Goal: Task Accomplishment & Management: Use online tool/utility

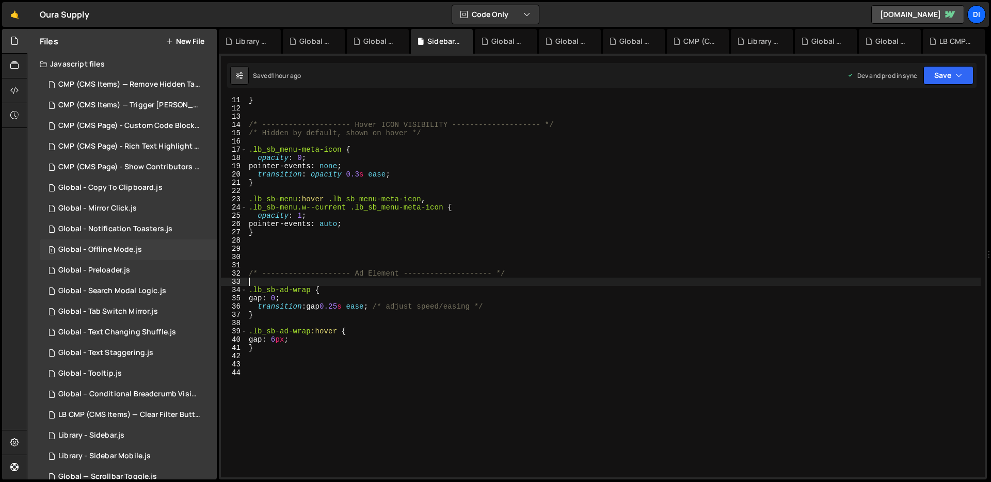
scroll to position [84, 0]
click at [183, 37] on button "New File" at bounding box center [185, 41] width 39 height 8
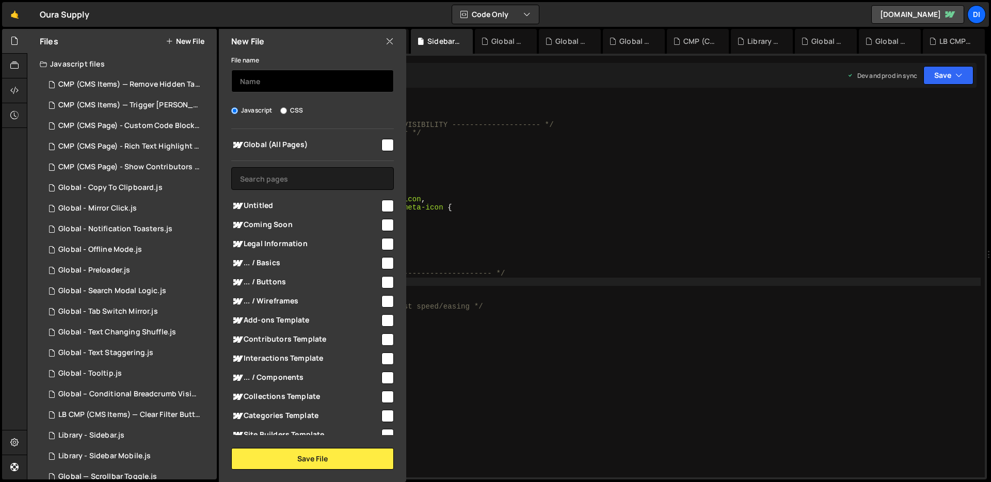
click at [262, 88] on input "text" at bounding box center [312, 81] width 163 height 23
type input "G"
type input "Library - Theme Toggle"
click at [385, 142] on input "checkbox" at bounding box center [387, 145] width 12 height 12
checkbox input "true"
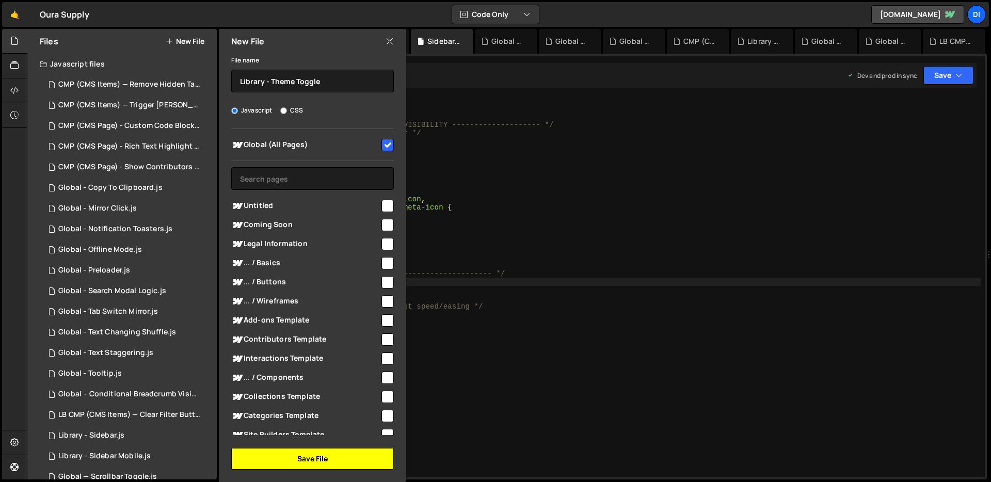
click at [289, 457] on button "Save File" at bounding box center [312, 459] width 163 height 22
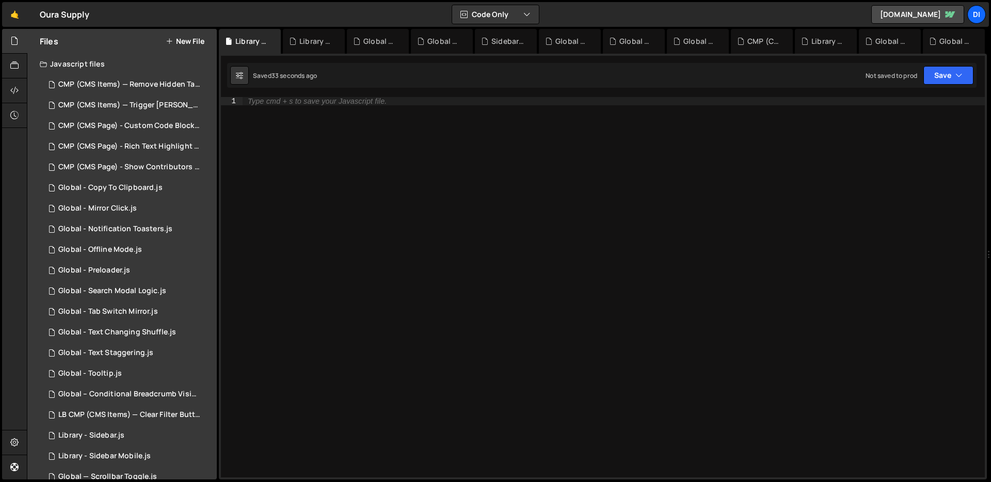
click at [427, 164] on div "Type cmd + s to save your Javascript file." at bounding box center [614, 295] width 742 height 397
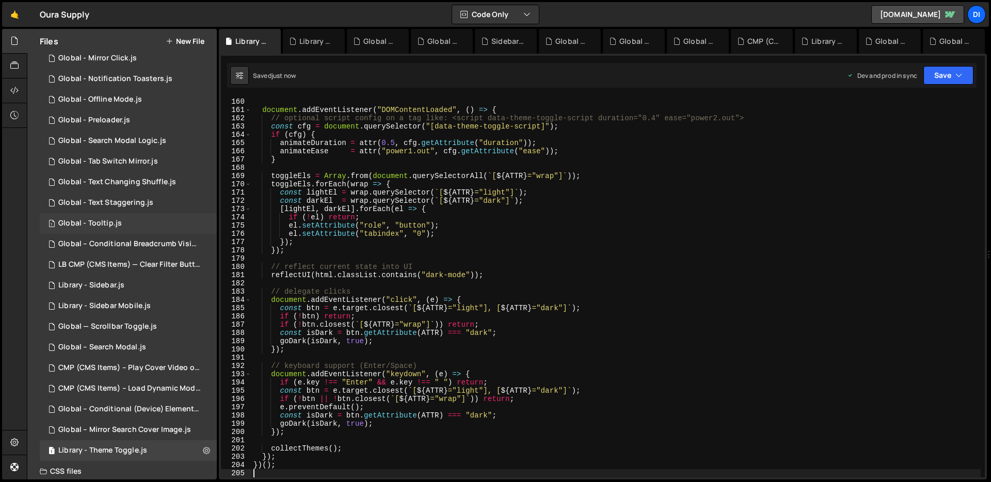
scroll to position [243, 0]
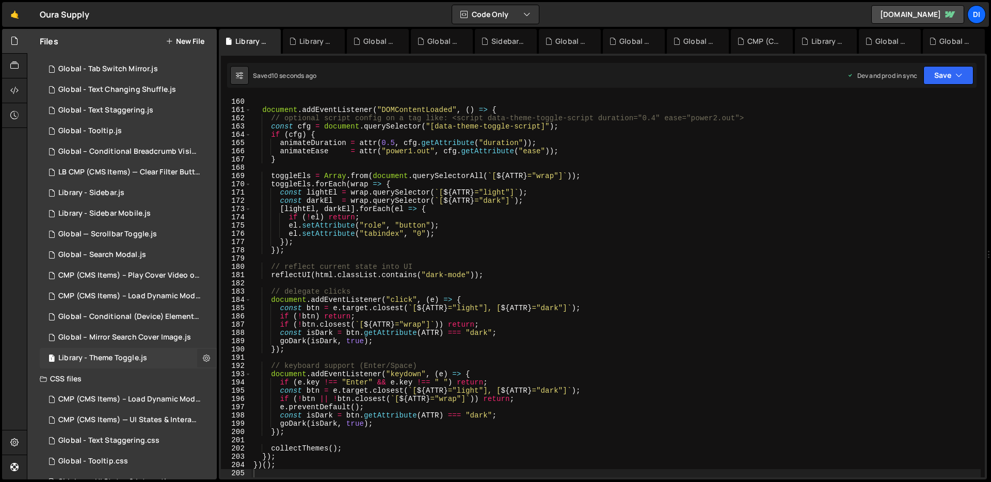
click at [203, 355] on icon at bounding box center [206, 358] width 7 height 10
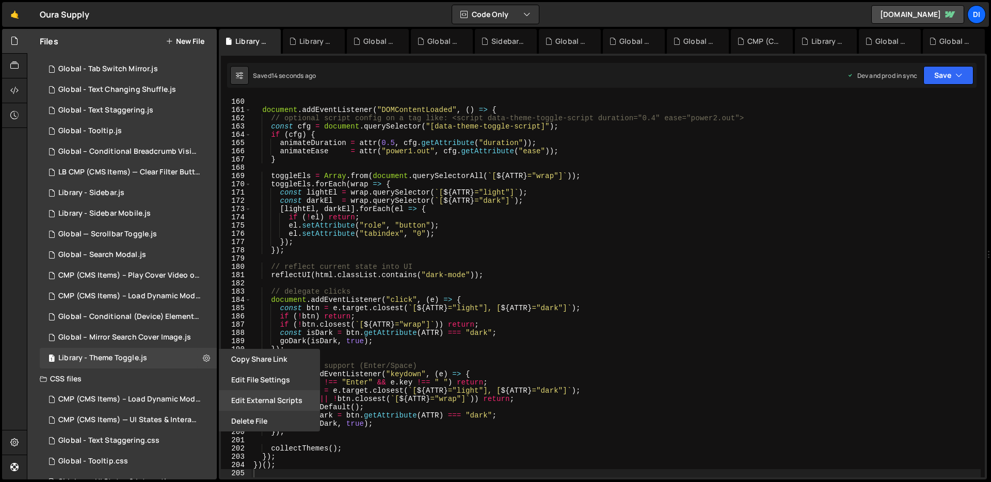
click at [263, 404] on button "Edit External Scripts" at bounding box center [269, 400] width 101 height 21
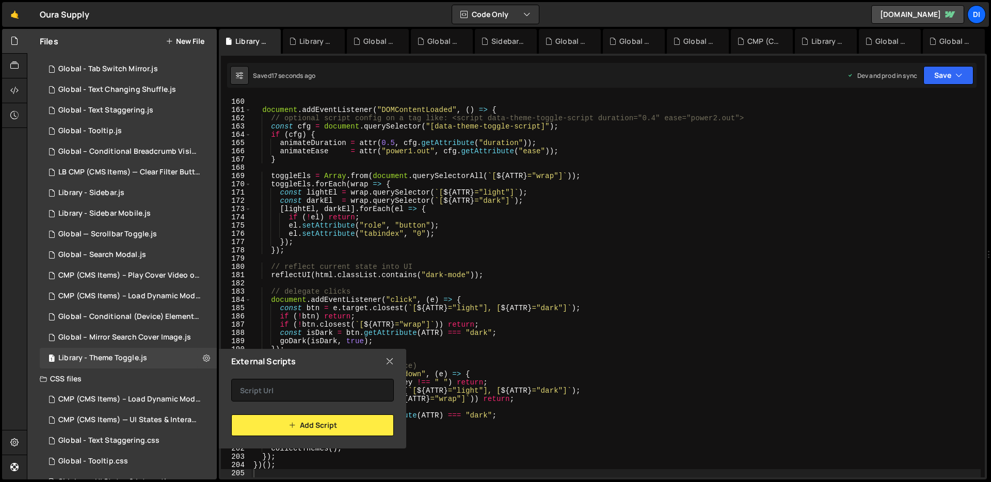
click at [391, 363] on icon at bounding box center [390, 361] width 8 height 11
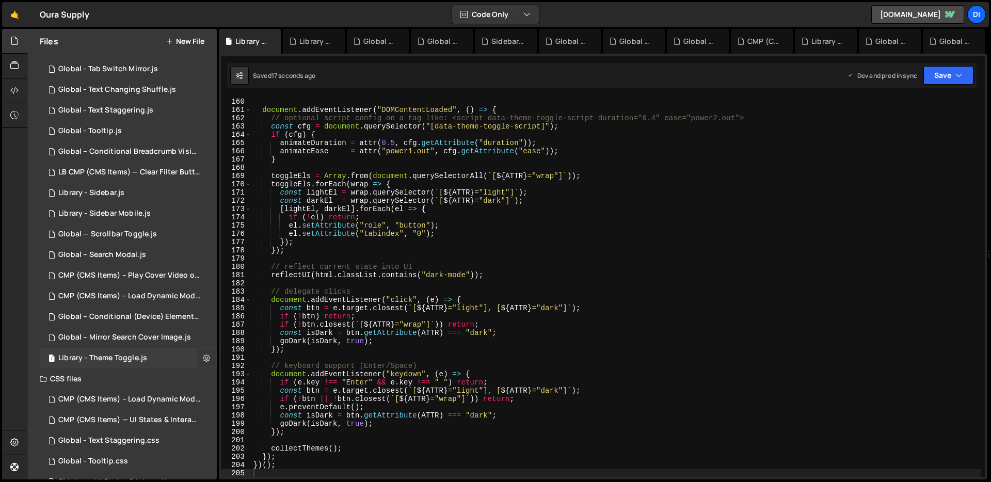
click at [205, 355] on icon at bounding box center [206, 358] width 7 height 10
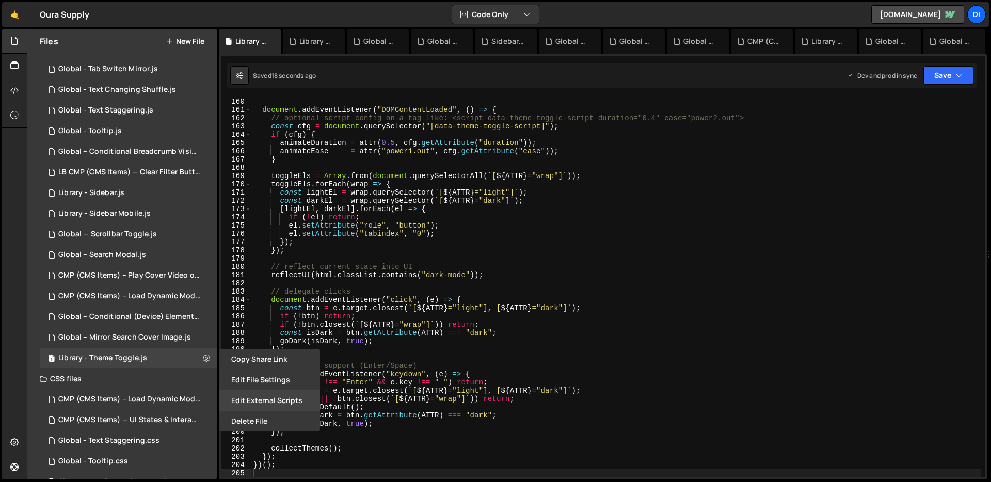
click at [242, 391] on button "Edit External Scripts" at bounding box center [269, 400] width 101 height 21
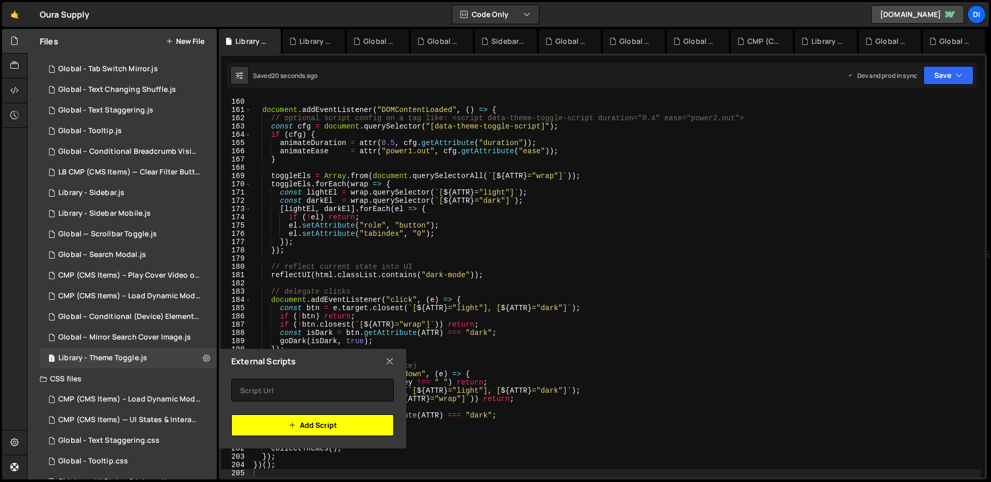
click at [292, 427] on icon "button" at bounding box center [292, 425] width 7 height 12
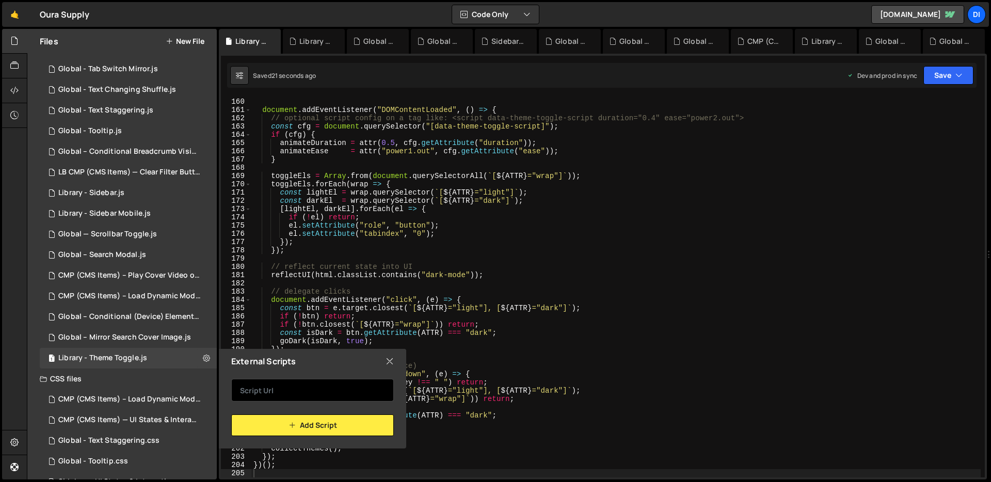
click at [325, 396] on input "text" at bounding box center [312, 390] width 163 height 23
click at [389, 363] on icon at bounding box center [390, 361] width 8 height 11
checkbox input "false"
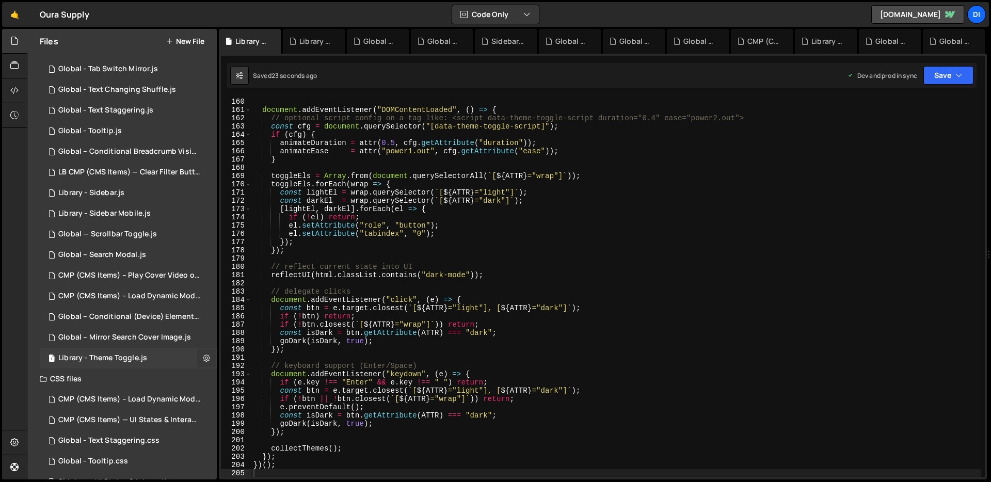
click at [203, 355] on icon at bounding box center [206, 358] width 7 height 10
type input "Library - Theme Toggle"
radio input "true"
checkbox input "true"
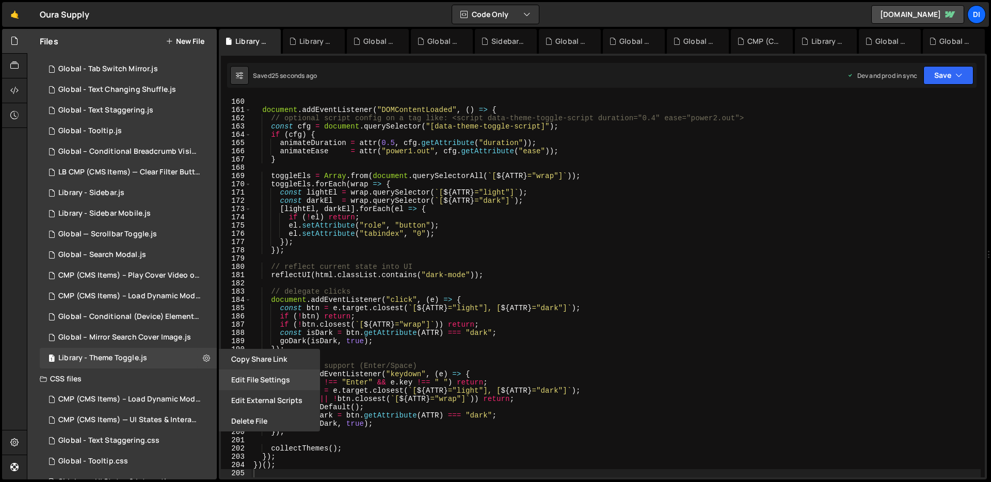
click at [267, 379] on button "Edit File Settings" at bounding box center [269, 380] width 101 height 21
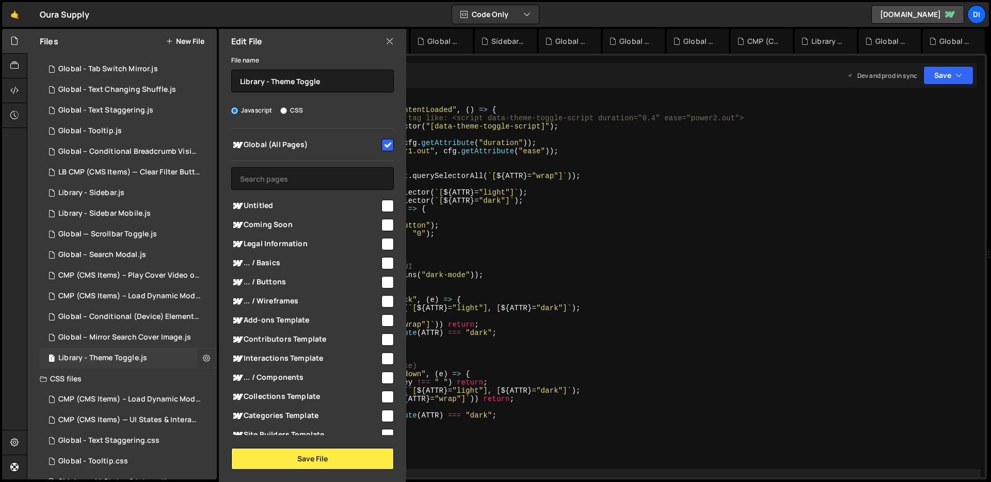
click at [203, 361] on icon at bounding box center [206, 358] width 7 height 10
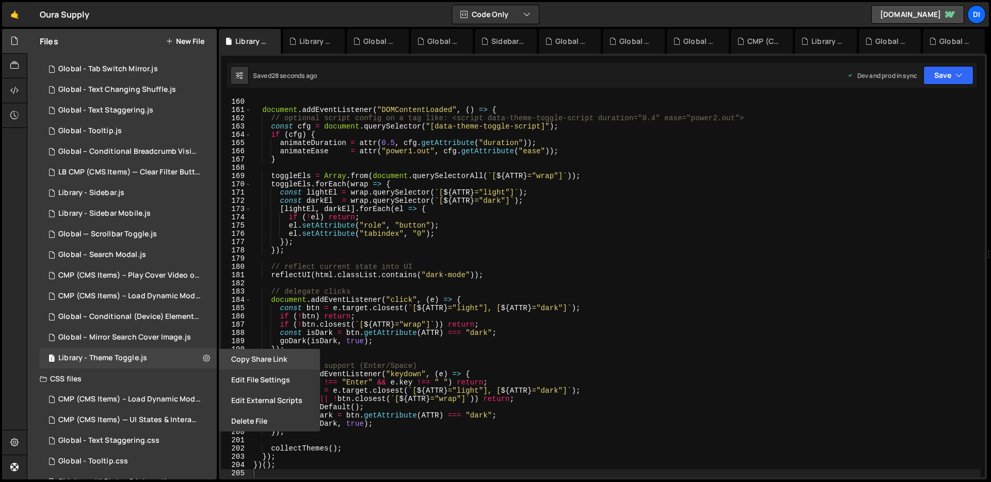
click at [276, 365] on button "Copy share link" at bounding box center [269, 359] width 101 height 21
click at [14, 87] on icon at bounding box center [14, 90] width 8 height 11
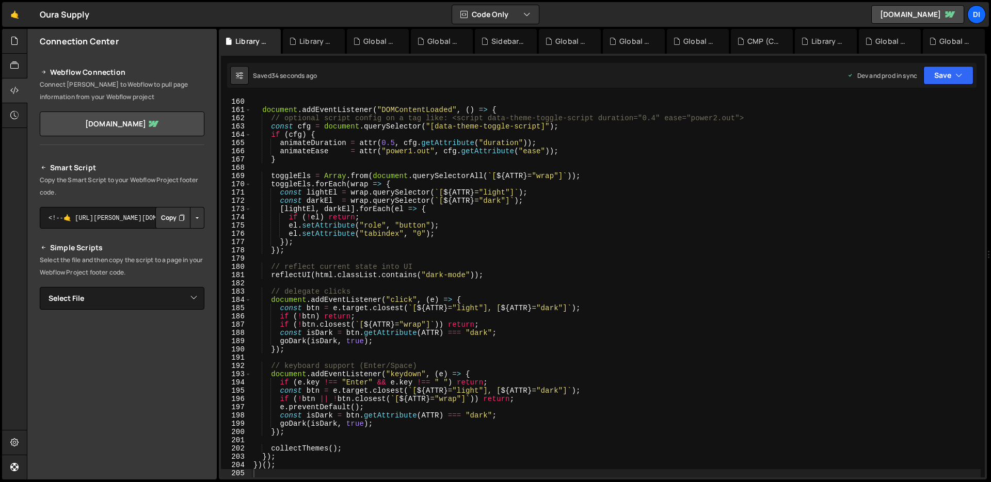
click at [158, 218] on button "Copy" at bounding box center [172, 218] width 35 height 22
click at [127, 298] on select "Select File CMP (CMS Items) — Remove Hidden Tags on Load.js CMP (CMS Items) — T…" at bounding box center [122, 298] width 165 height 23
select select "45379"
click at [40, 287] on select "Select File CMP (CMS Items) — Remove Hidden Tags on Load.js CMP (CMS Items) — T…" at bounding box center [122, 298] width 165 height 23
click at [163, 335] on button "Copy" at bounding box center [172, 334] width 35 height 22
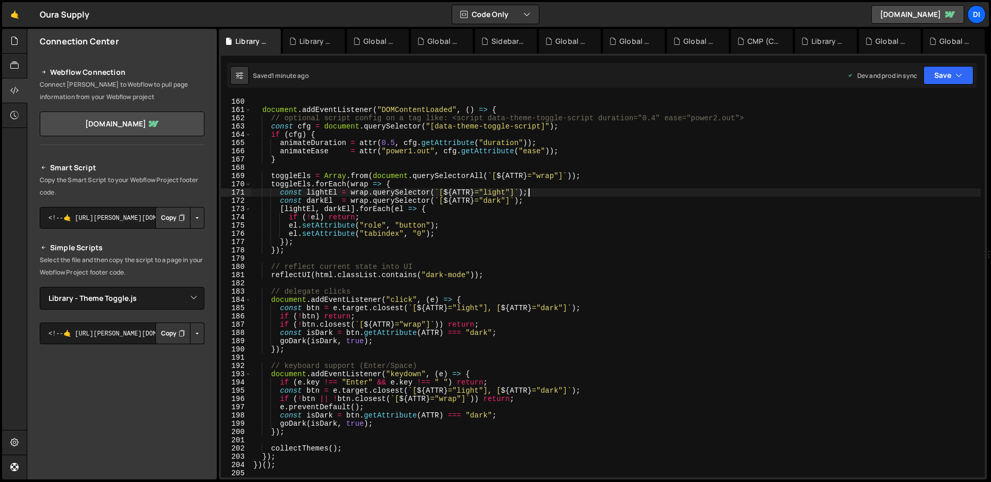
click at [548, 195] on div "mql . addEventListener ?. ( "change" , e => goDark ( e . matches , false )) ; d…" at bounding box center [615, 287] width 729 height 397
click at [21, 47] on div at bounding box center [14, 41] width 25 height 25
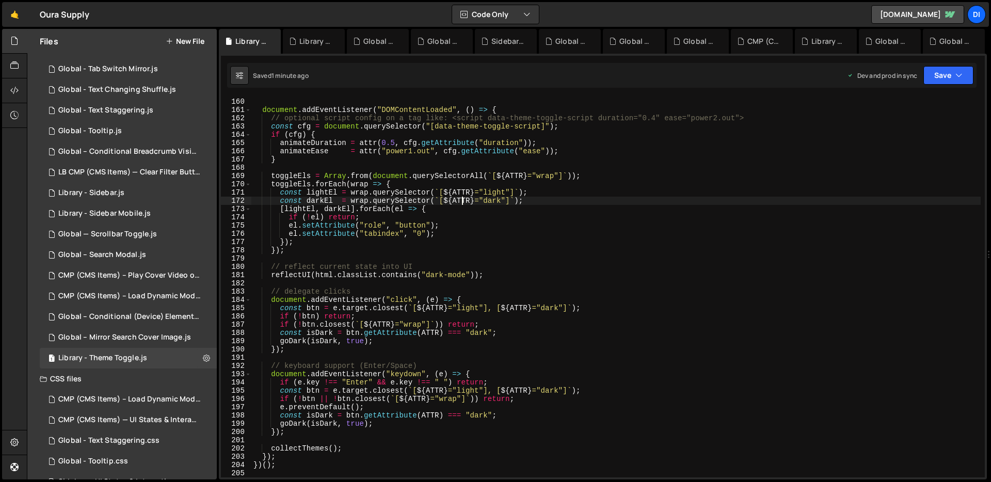
click at [460, 199] on div "mql . addEventListener ?. ( "change" , e => goDark ( e . matches , false )) ; d…" at bounding box center [615, 287] width 729 height 397
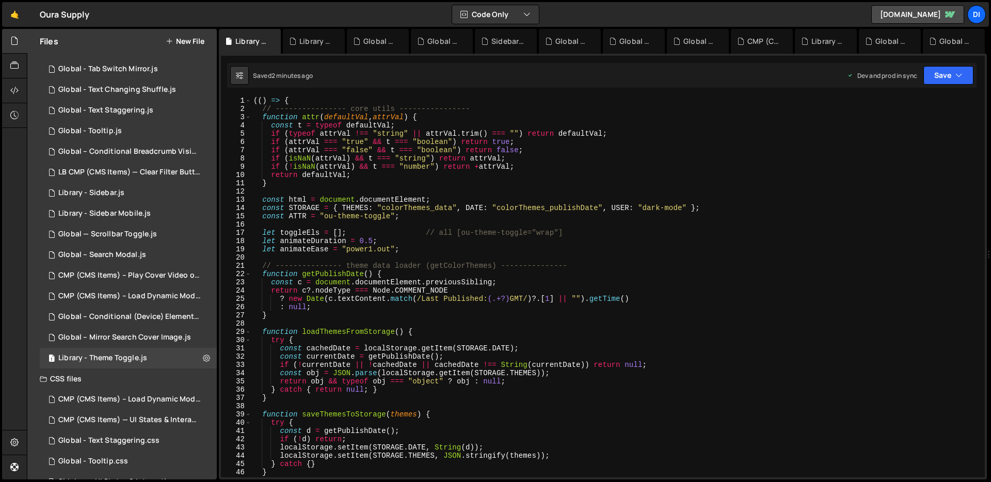
scroll to position [1, 0]
click at [448, 273] on div "(( ) => { // ---------------- core utils ---------------- function attr ( defau…" at bounding box center [615, 295] width 729 height 397
drag, startPoint x: 461, startPoint y: 231, endPoint x: 527, endPoint y: 230, distance: 65.6
click at [527, 230] on div "(( ) => { // ---------------- core utils ---------------- function attr ( defau…" at bounding box center [615, 295] width 729 height 397
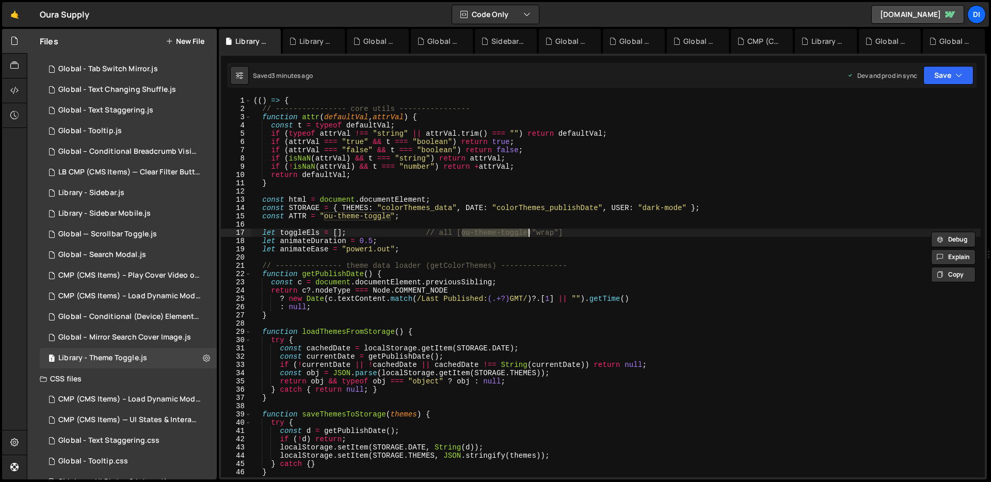
click at [423, 210] on div "(( ) => { // ---------------- core utils ---------------- function attr ( defau…" at bounding box center [615, 295] width 729 height 397
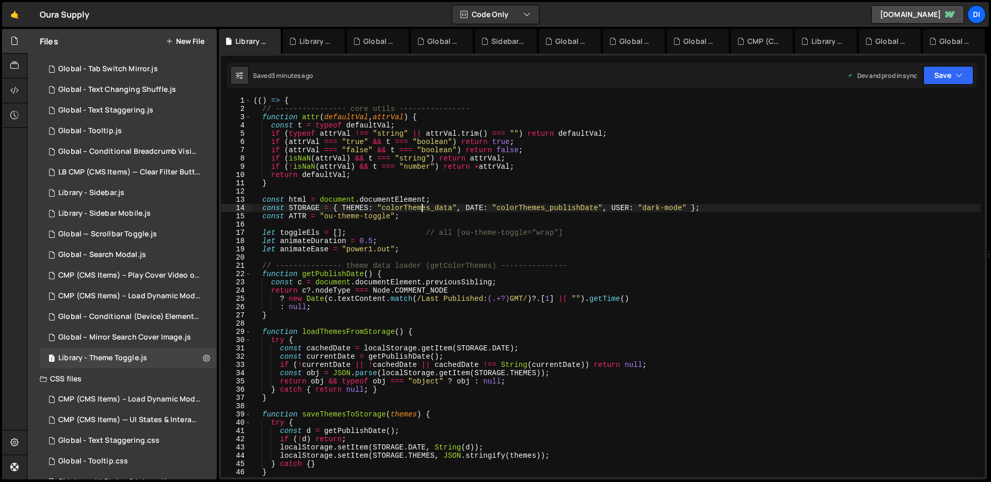
type textarea "})();"
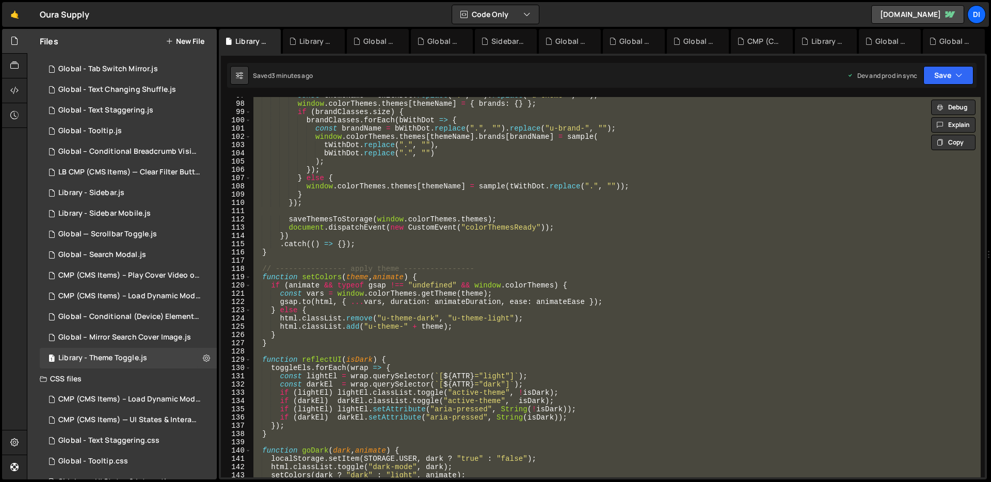
scroll to position [0, 0]
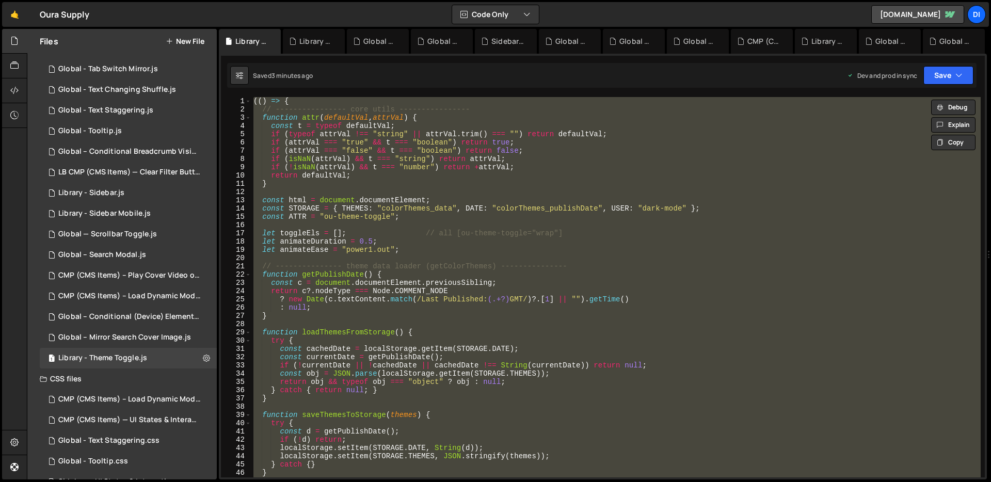
click at [427, 192] on div "(( ) => { // ---------------- core utils ---------------- function attr ( defau…" at bounding box center [615, 287] width 729 height 380
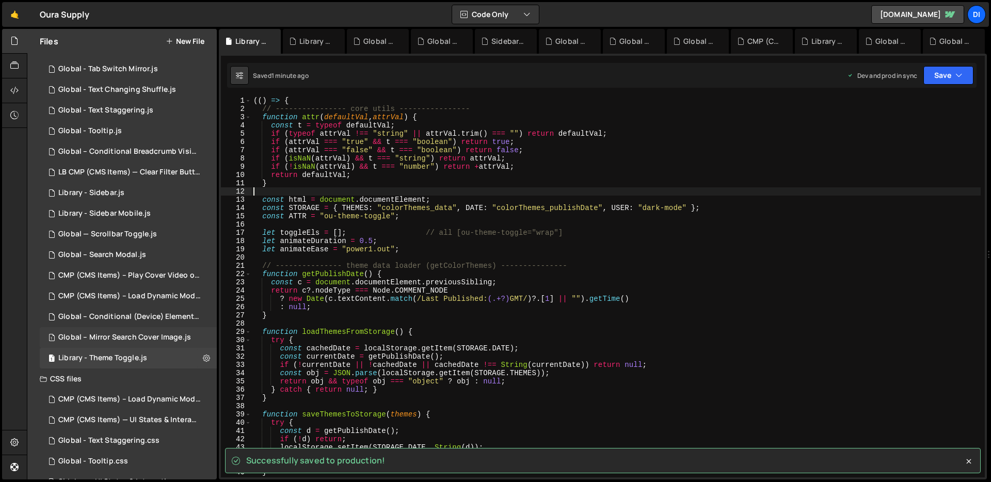
scroll to position [1, 0]
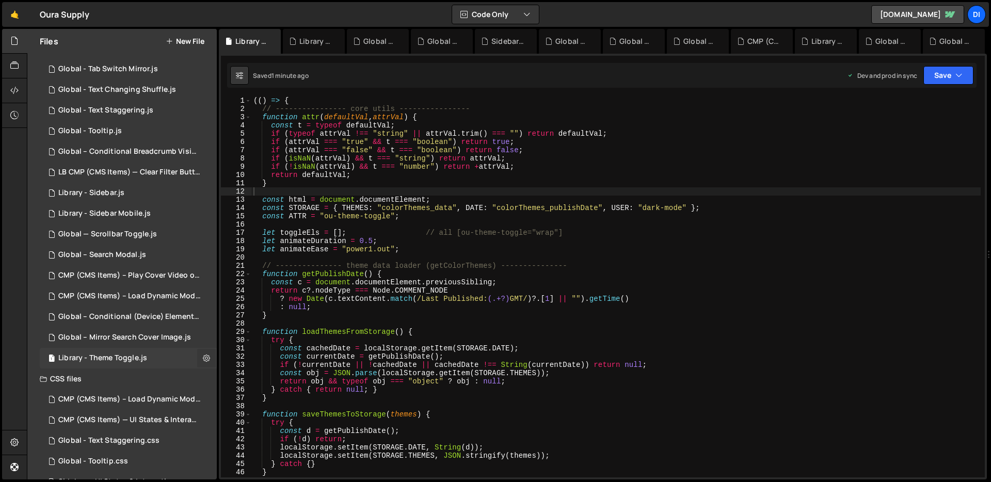
click at [199, 364] on button at bounding box center [206, 358] width 19 height 19
type input "Library - Theme Toggle"
radio input "true"
checkbox input "true"
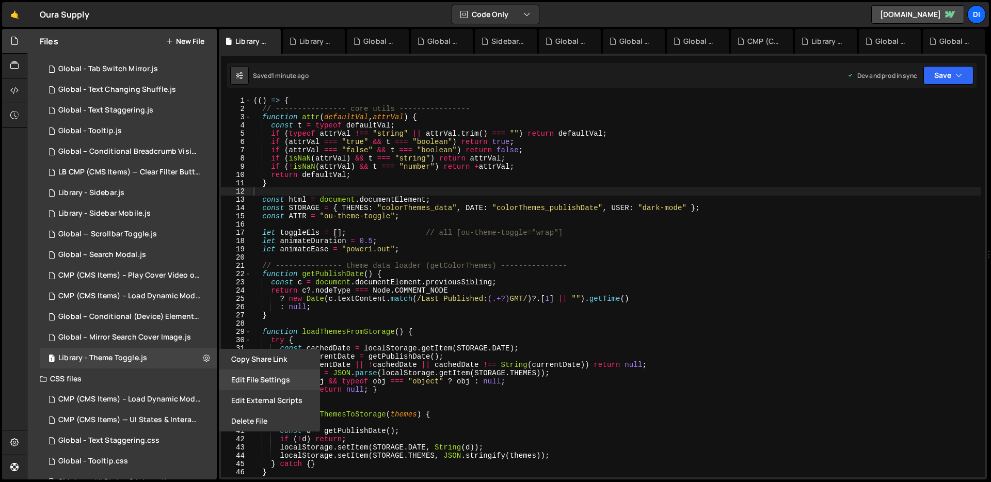
click at [263, 382] on button "Edit File Settings" at bounding box center [269, 380] width 101 height 21
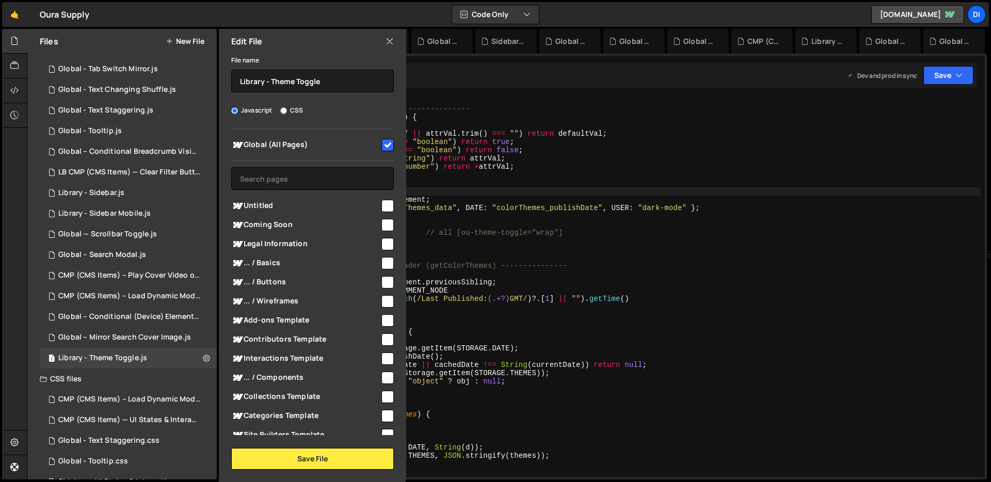
click at [389, 39] on icon at bounding box center [390, 41] width 8 height 11
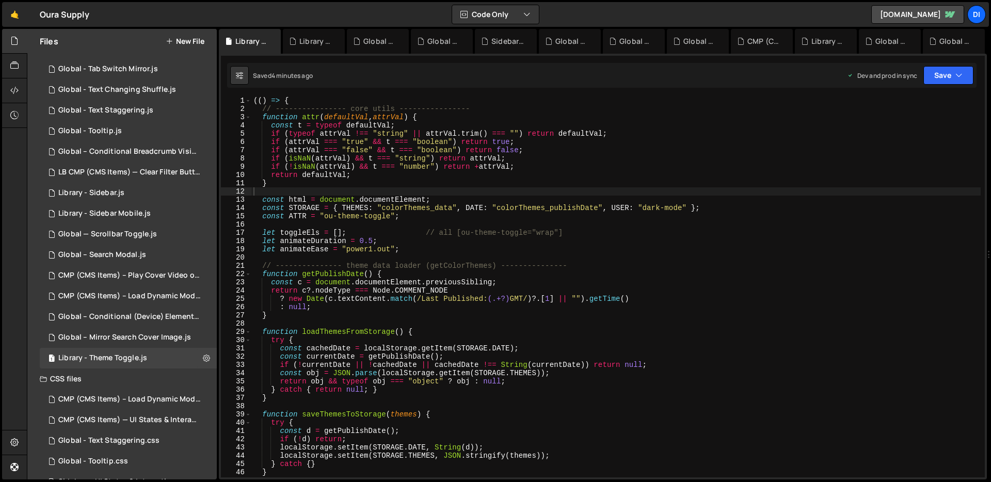
click at [393, 202] on div "(( ) => { // ---------------- core utils ---------------- function attr ( defau…" at bounding box center [615, 295] width 729 height 397
type textarea "})();"
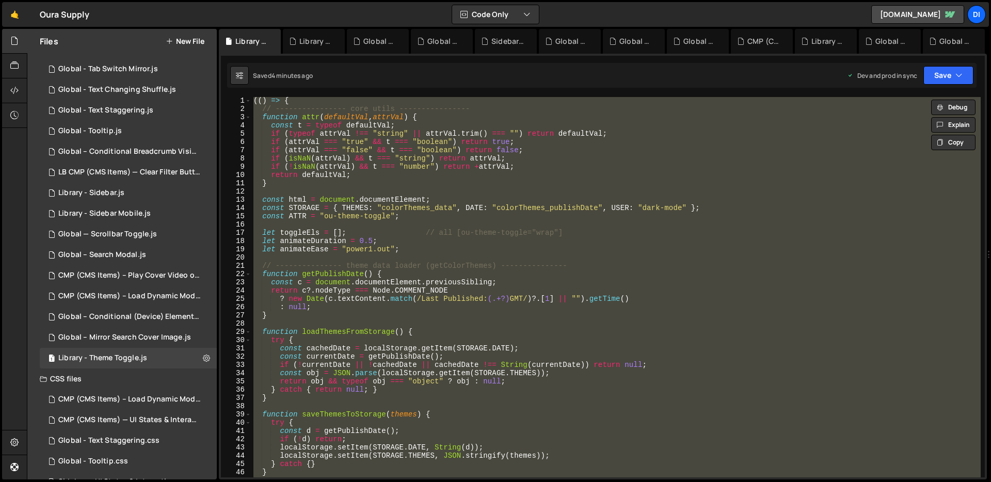
paste textarea
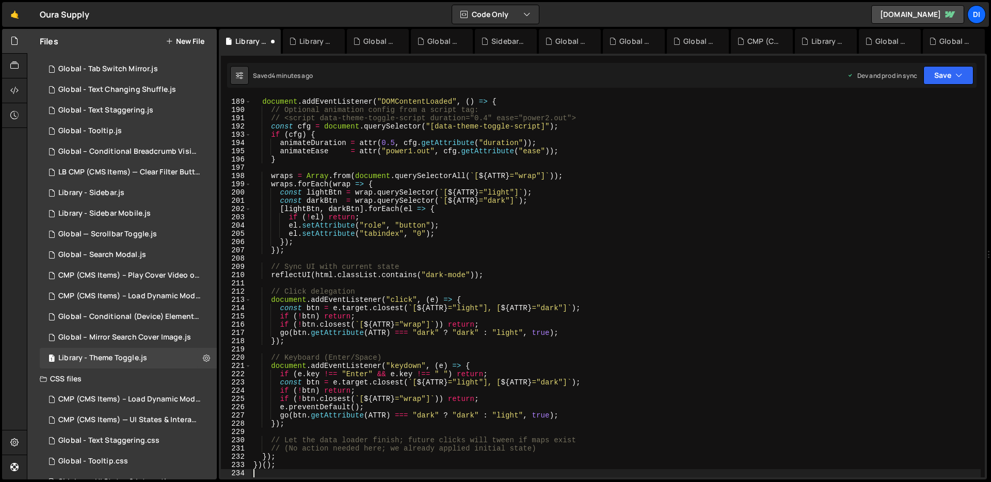
scroll to position [1552, 0]
click at [204, 359] on icon at bounding box center [206, 358] width 7 height 10
type input "Library - Theme Toggle"
radio input "true"
checkbox input "true"
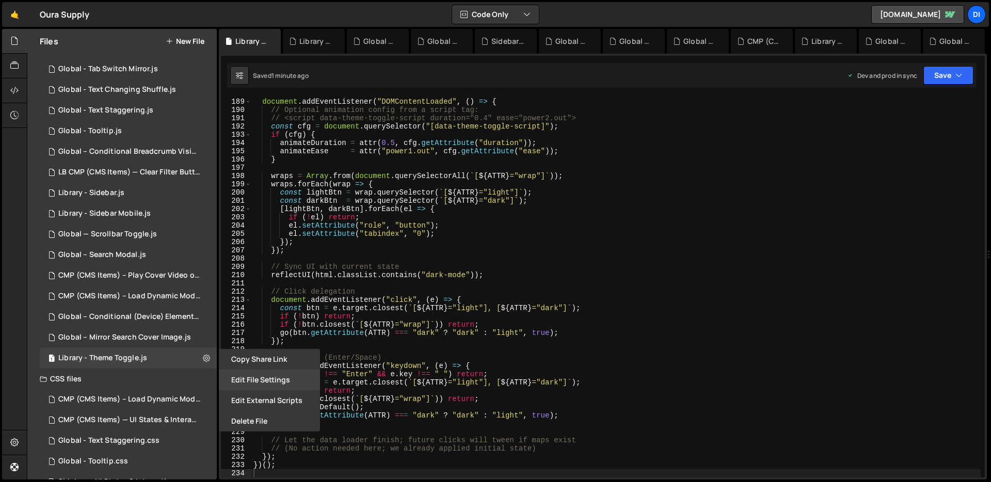
click at [252, 384] on button "Edit File Settings" at bounding box center [269, 380] width 101 height 21
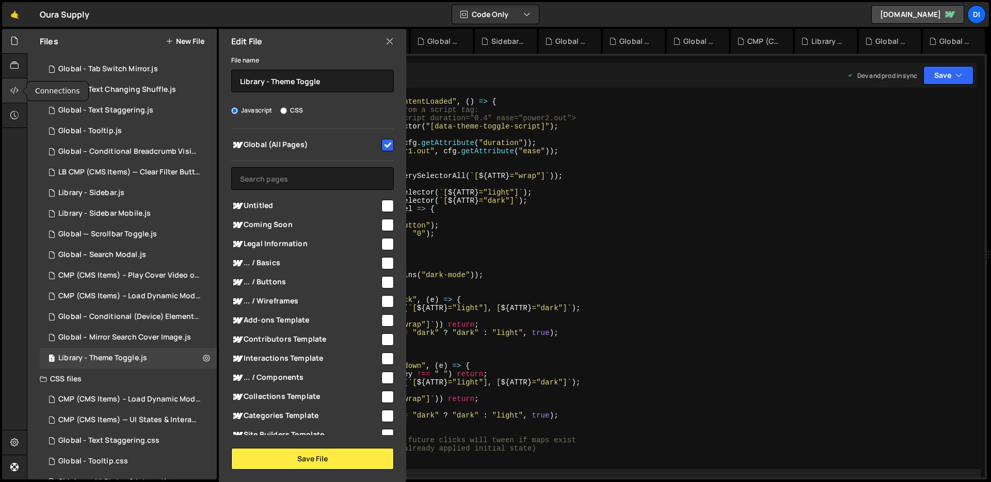
click at [17, 88] on icon at bounding box center [14, 90] width 8 height 11
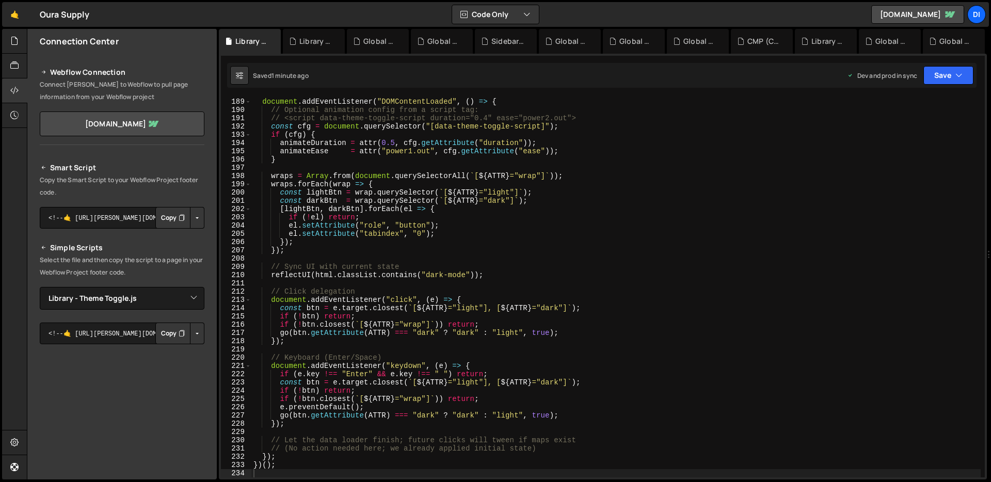
scroll to position [100, 0]
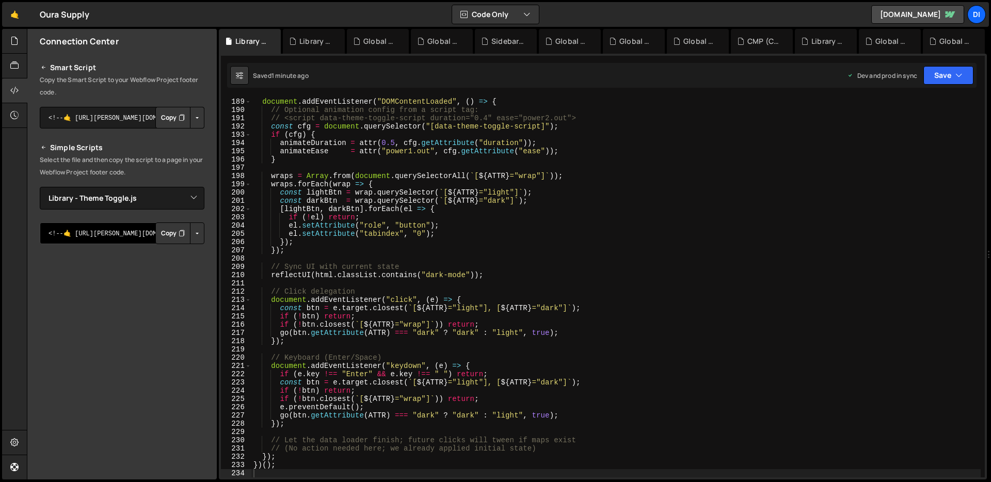
click at [137, 228] on textarea "<!--🤙 [URL][PERSON_NAME][DOMAIN_NAME]> <script>document.addEventListener("DOMCo…" at bounding box center [122, 233] width 165 height 22
click at [167, 235] on button "Copy" at bounding box center [172, 233] width 35 height 22
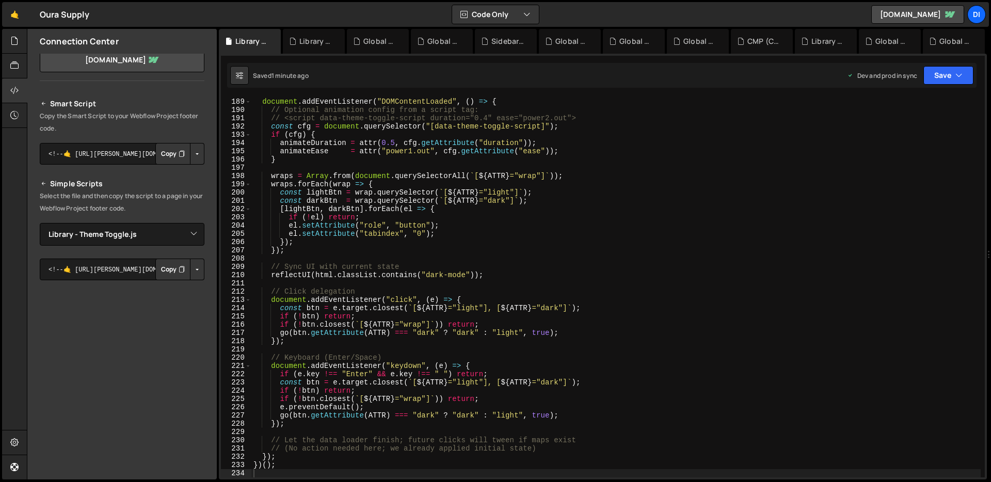
scroll to position [21, 0]
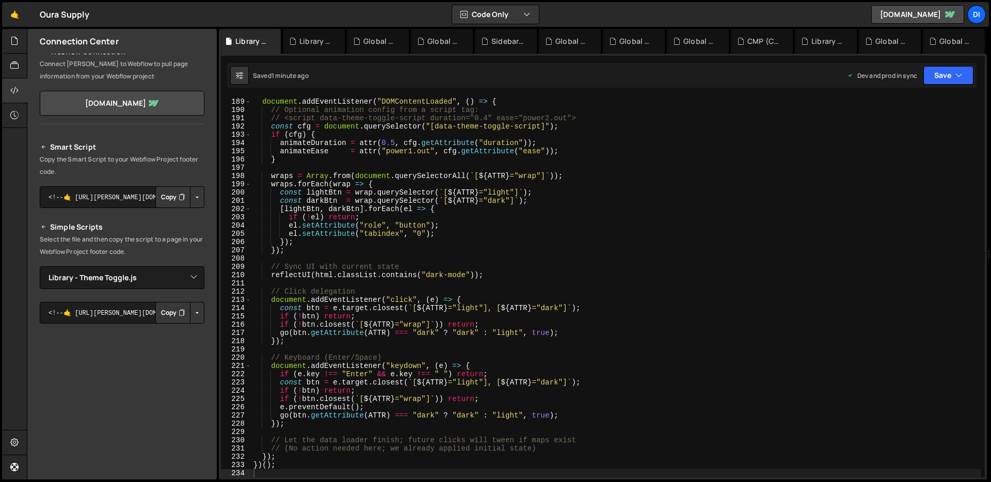
click at [170, 231] on h2 "Simple Scripts" at bounding box center [122, 227] width 165 height 12
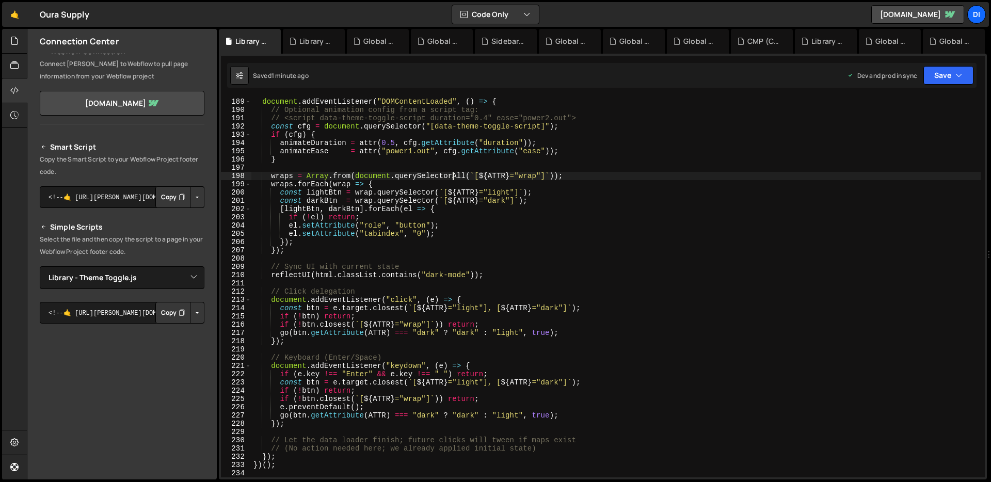
click at [455, 179] on div "// ---------------- boot UI + handlers ---------------- document . addEventList…" at bounding box center [615, 287] width 729 height 397
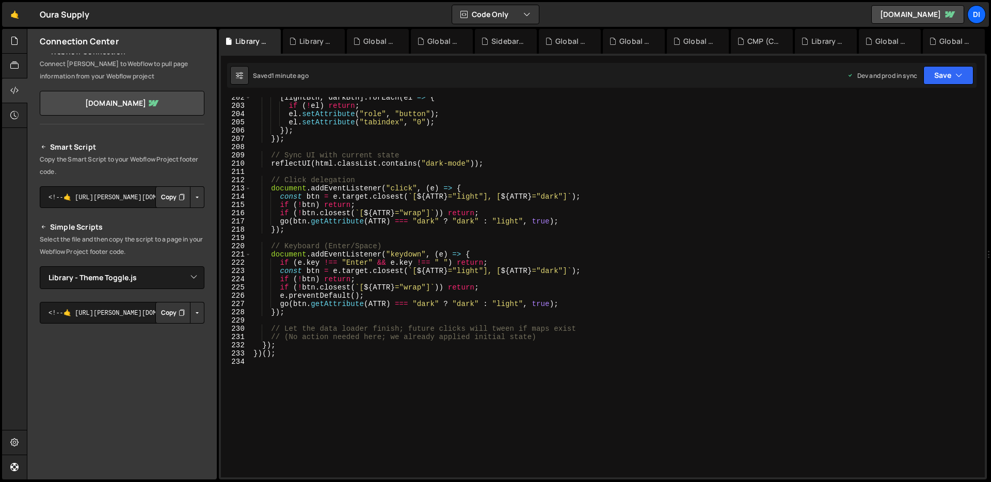
scroll to position [1738, 0]
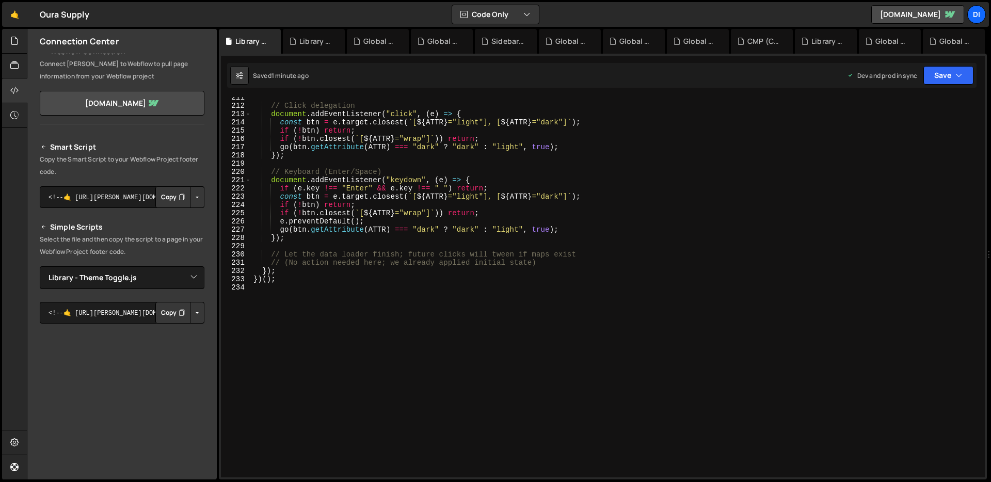
click at [455, 179] on div "// Click delegation document . addEventListener ( "click" , ( e ) => { const bt…" at bounding box center [615, 291] width 729 height 397
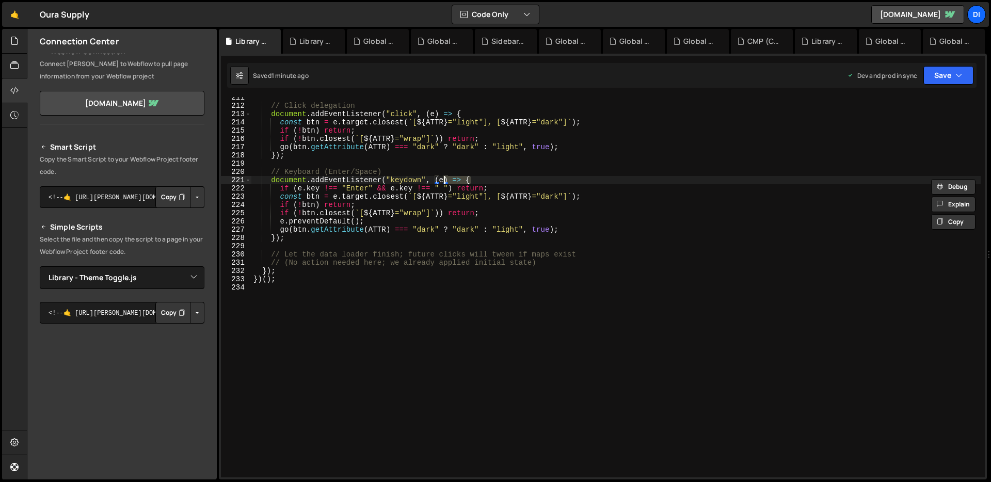
type textarea "})();"
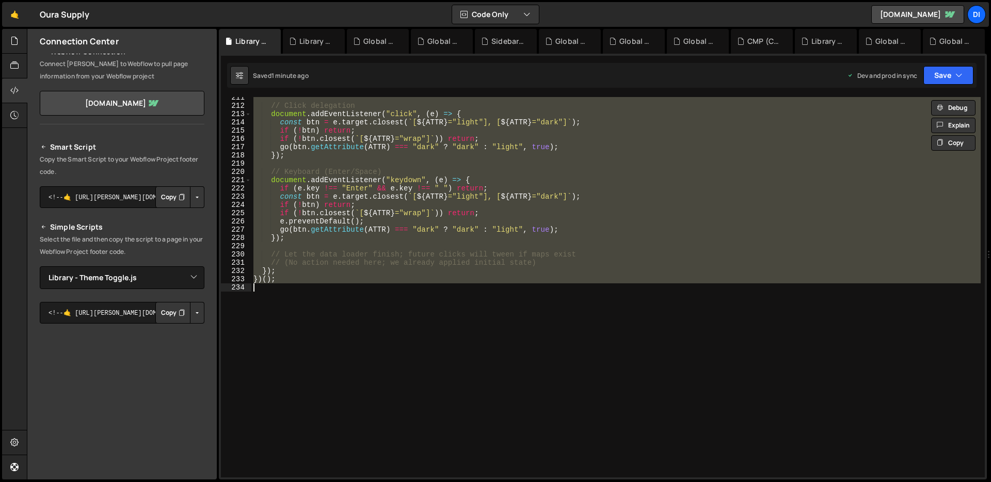
paste textarea
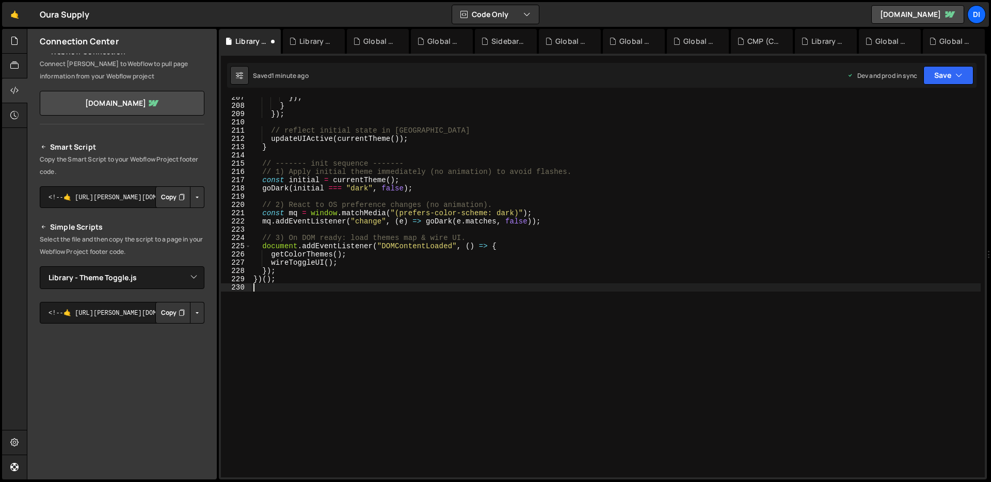
scroll to position [1705, 0]
click at [470, 174] on div "}) ; } }) ; // reflect initial state in UI updateUIActive ( currentTheme ( )) ;…" at bounding box center [615, 291] width 729 height 397
type textarea "})();"
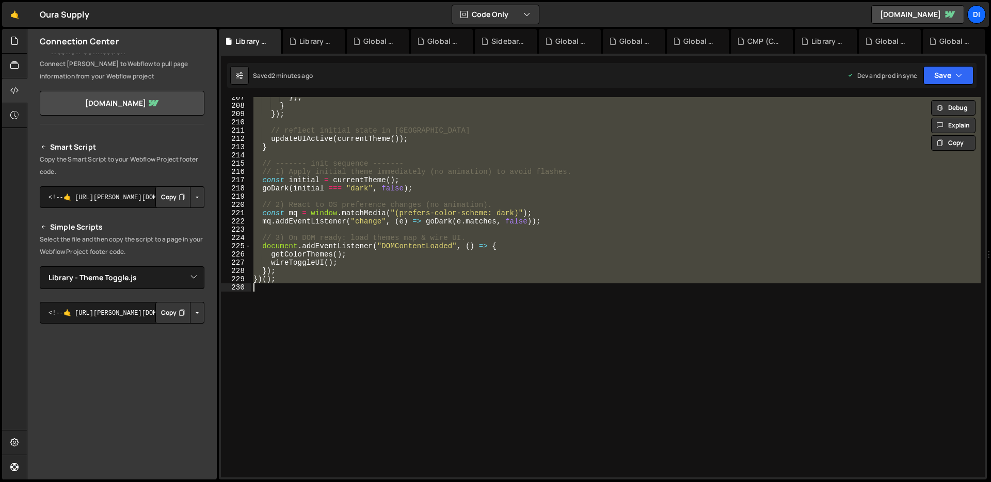
paste textarea
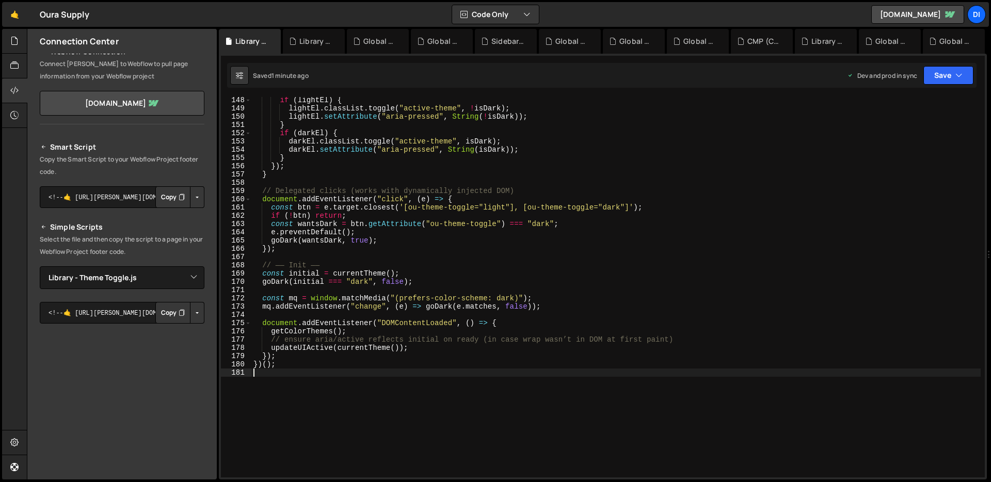
scroll to position [0, 0]
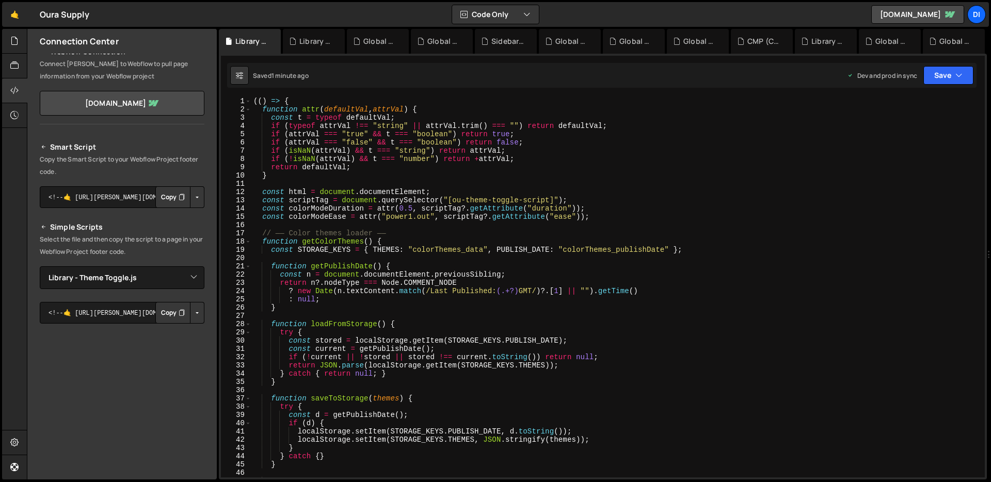
click at [550, 198] on div "(( ) => { function attr ( defaultVal , attrVal ) { const t = typeof defaultVal …" at bounding box center [615, 295] width 729 height 397
click at [7, 90] on div at bounding box center [14, 90] width 25 height 25
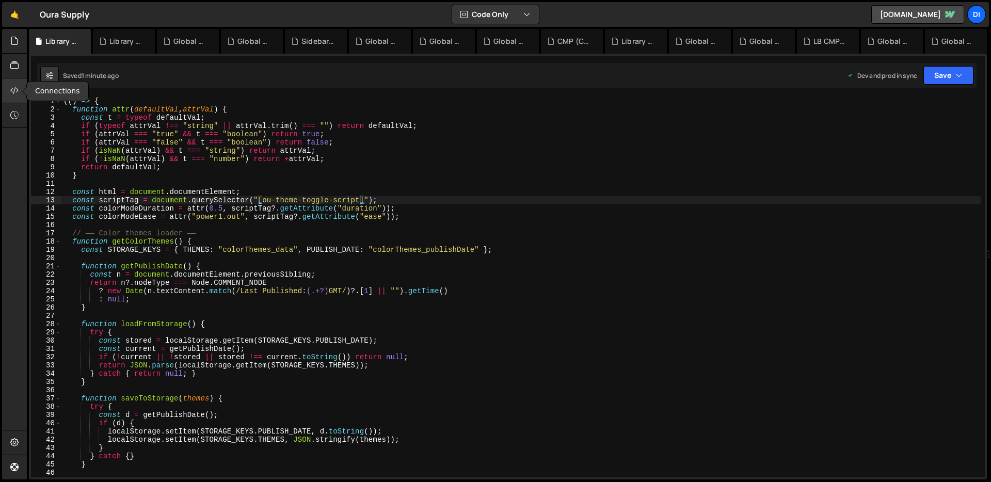
click at [5, 89] on div at bounding box center [14, 90] width 25 height 25
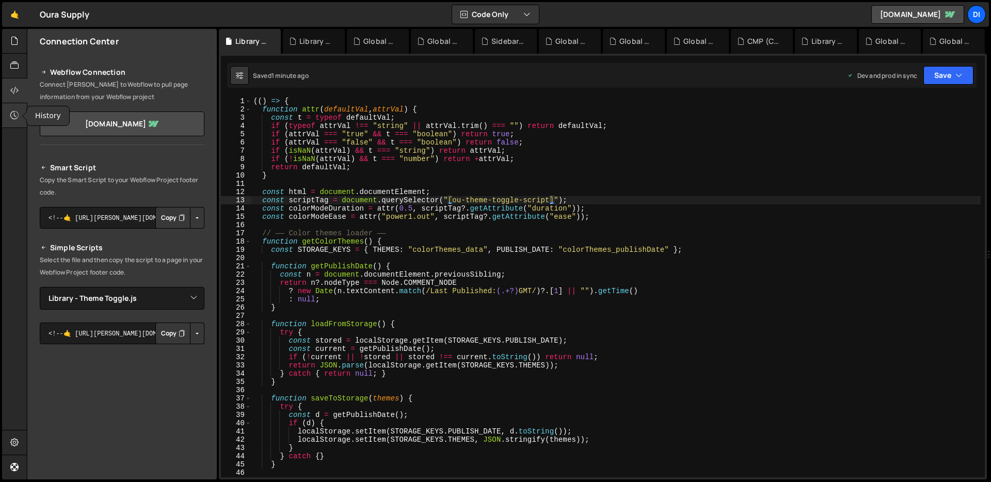
click at [18, 117] on icon at bounding box center [14, 114] width 8 height 11
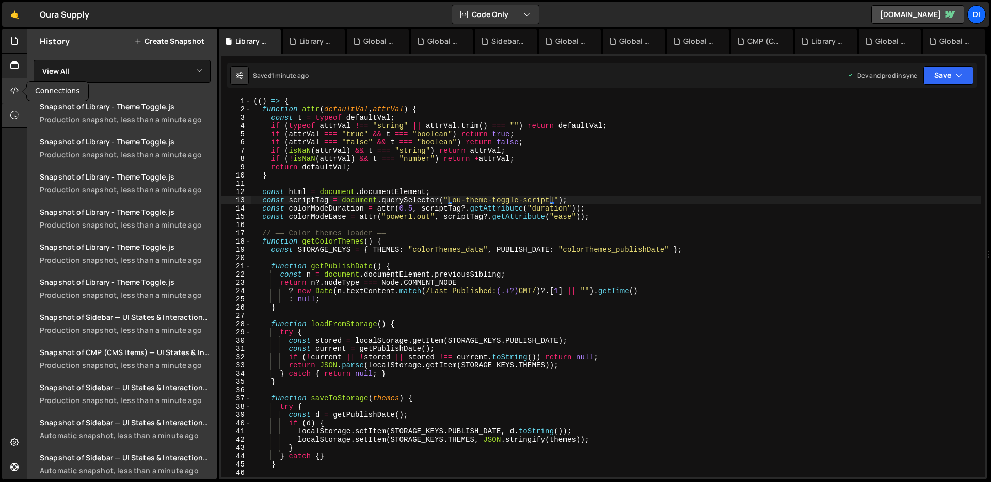
click at [19, 92] on icon at bounding box center [14, 90] width 8 height 11
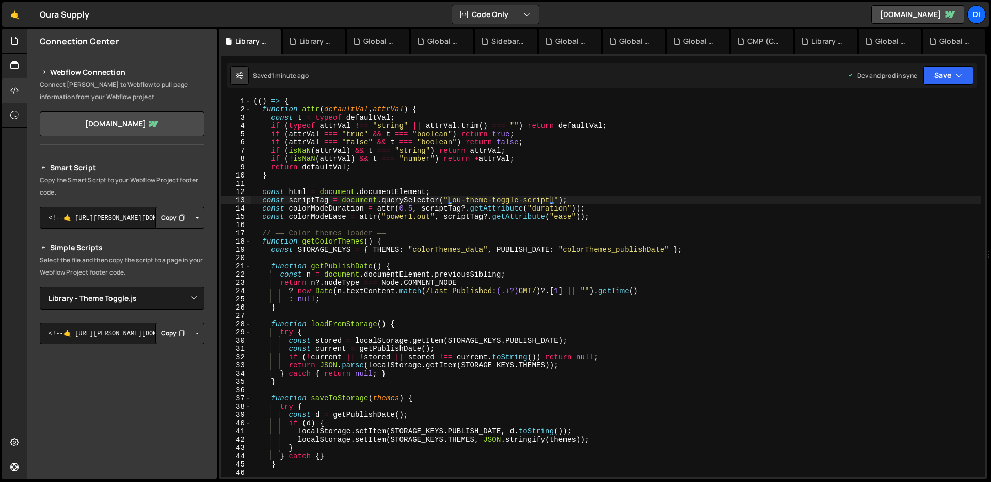
click at [83, 85] on p "Connect [PERSON_NAME] to Webflow to pull page information from your Webflow pro…" at bounding box center [122, 90] width 165 height 25
click at [106, 88] on p "Connect [PERSON_NAME] to Webflow to pull page information from your Webflow pro…" at bounding box center [122, 90] width 165 height 25
type textarea "if (!isNaN(attrVal) && t === "number") return +attrVal;"
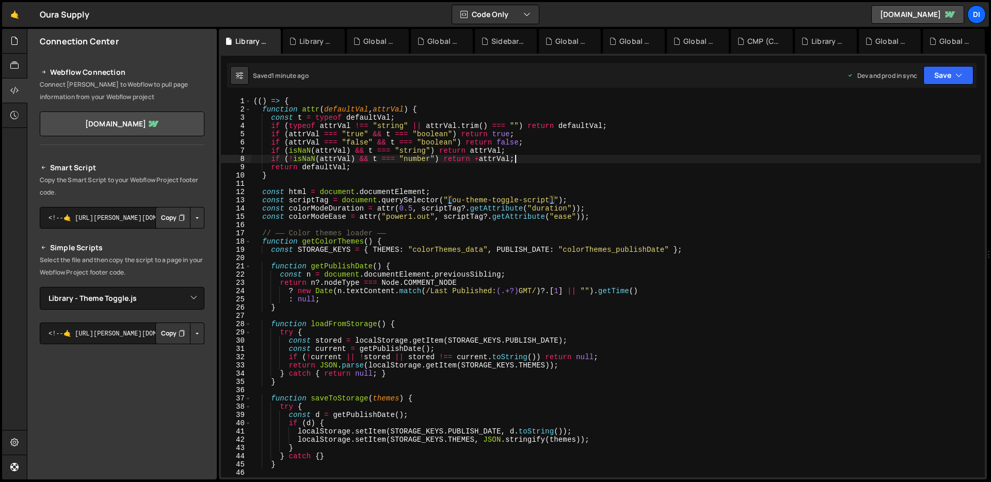
click at [519, 155] on div "(( ) => { function attr ( defaultVal , attrVal ) { const t = typeof defaultVal …" at bounding box center [615, 295] width 729 height 397
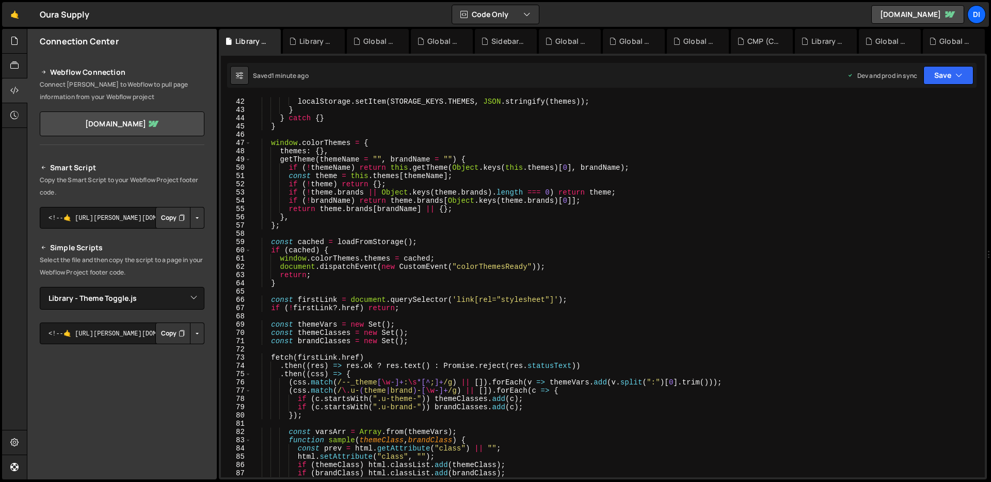
scroll to position [147, 0]
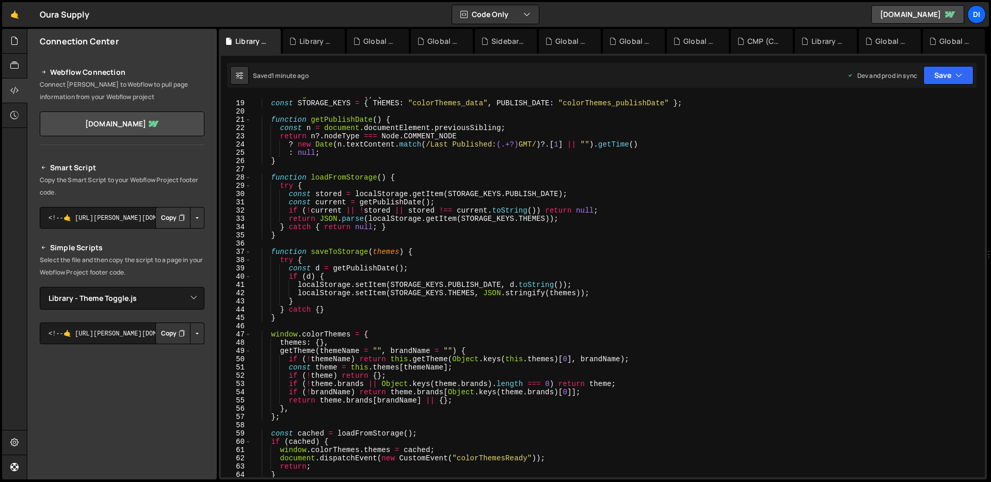
click at [193, 335] on button "Button group with nested dropdown" at bounding box center [197, 334] width 14 height 22
click at [205, 258] on div "Smart Script Copy the Smart Script to your Webflow Project footer code. <!--🤙 […" at bounding box center [121, 353] width 189 height 408
click at [459, 240] on div "function getColorThemes ( ) { const STORAGE_KEYS = { THEMES : "colorThemes_data…" at bounding box center [615, 289] width 729 height 397
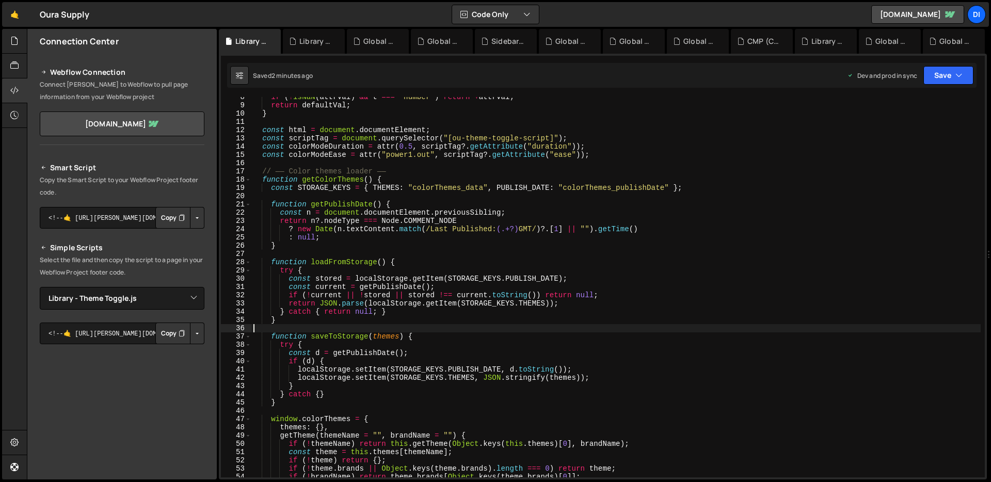
scroll to position [0, 0]
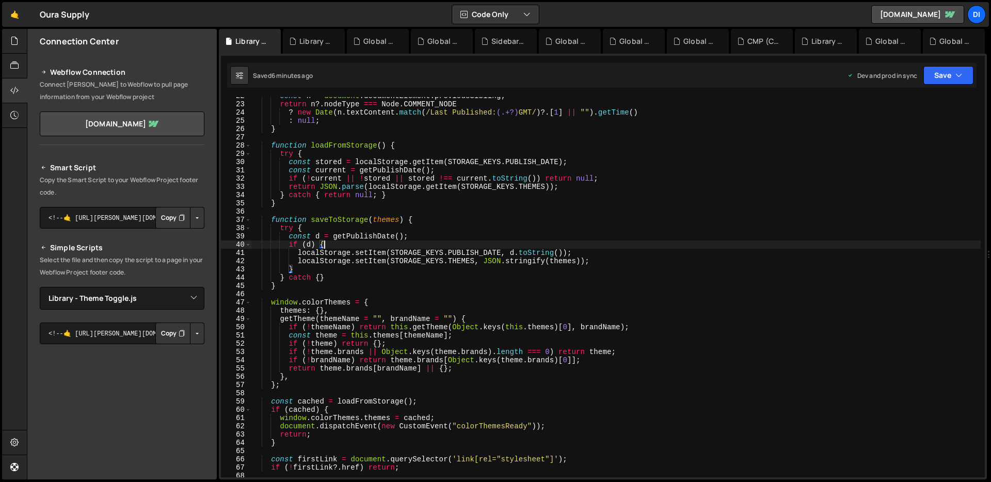
click at [481, 247] on div "const n = document . documentElement . previousSibling ; return n ?. nodeType =…" at bounding box center [615, 290] width 729 height 397
type textarea "})();"
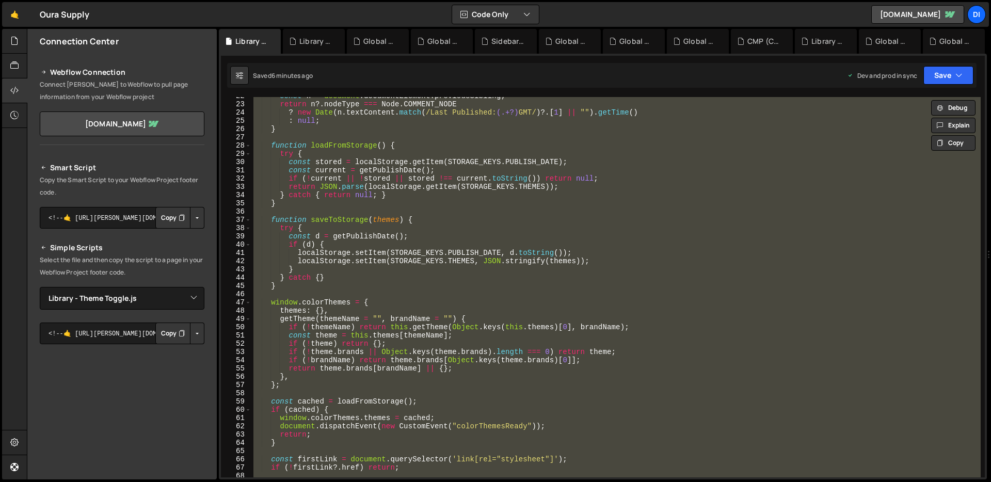
paste textarea
